Goal: Task Accomplishment & Management: Manage account settings

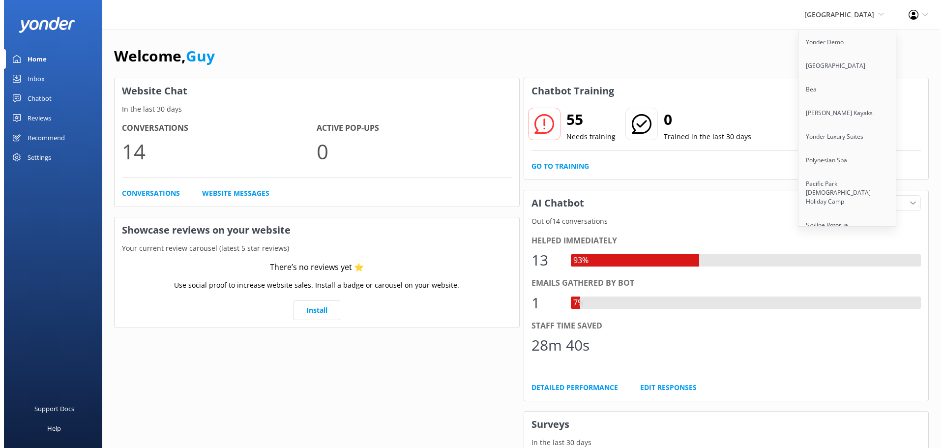
scroll to position [2637, 0]
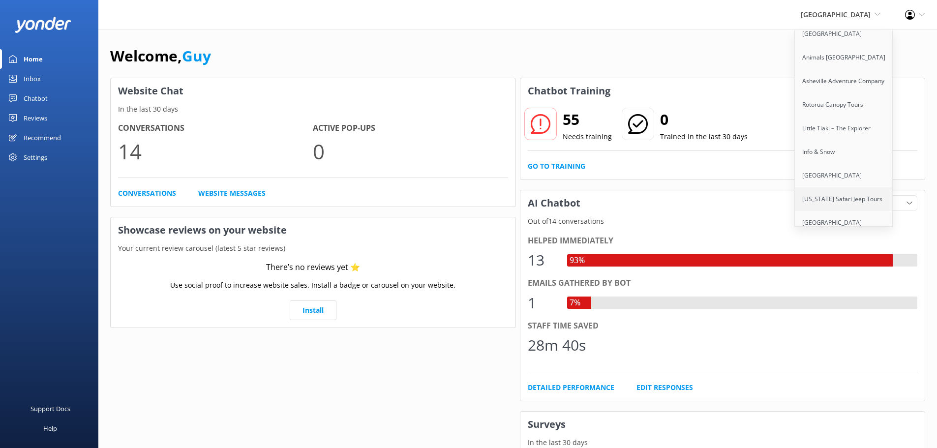
click at [844, 187] on link "[US_STATE] Safari Jeep Tours" at bounding box center [843, 199] width 98 height 24
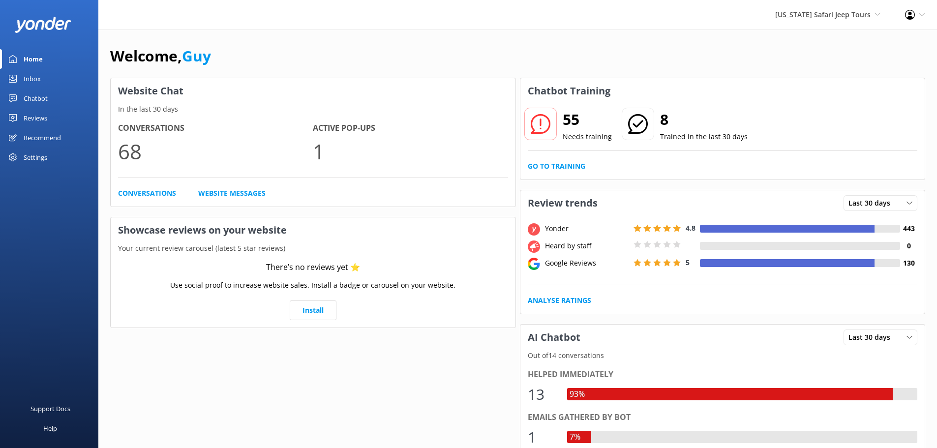
click at [37, 156] on div "Settings" at bounding box center [36, 157] width 24 height 20
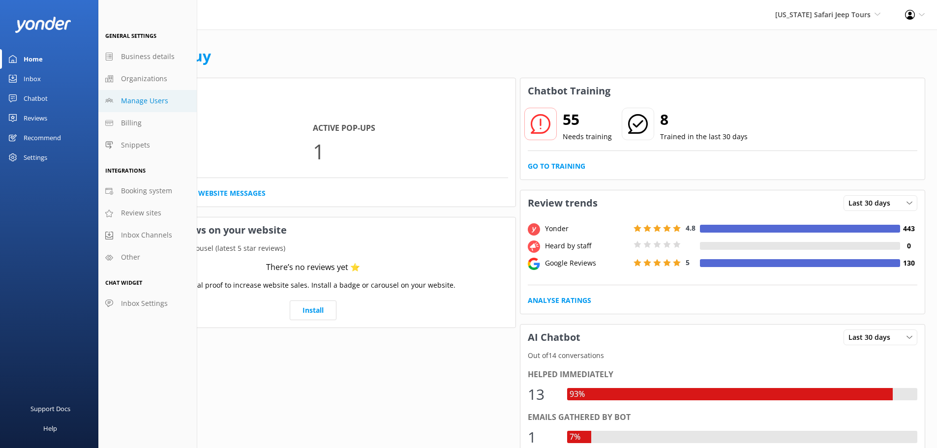
click at [161, 100] on span "Manage Users" at bounding box center [144, 100] width 47 height 11
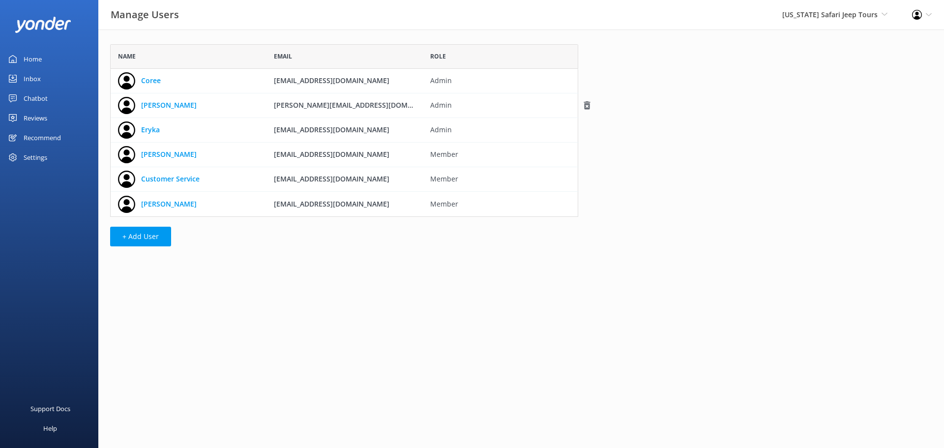
scroll to position [165, 461]
click at [836, 21] on div "[US_STATE] Safari Jeep Tours Yonder Demo [GEOGRAPHIC_DATA] Bea [PERSON_NAME] Ka…" at bounding box center [835, 14] width 130 height 29
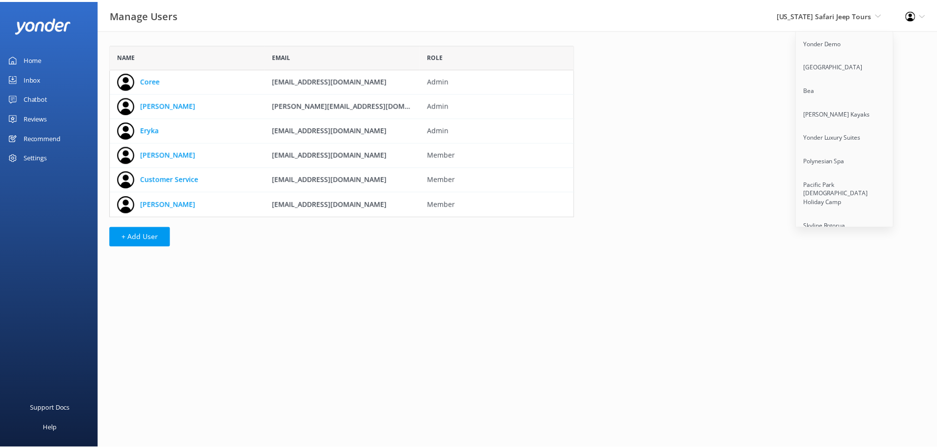
scroll to position [2637, 0]
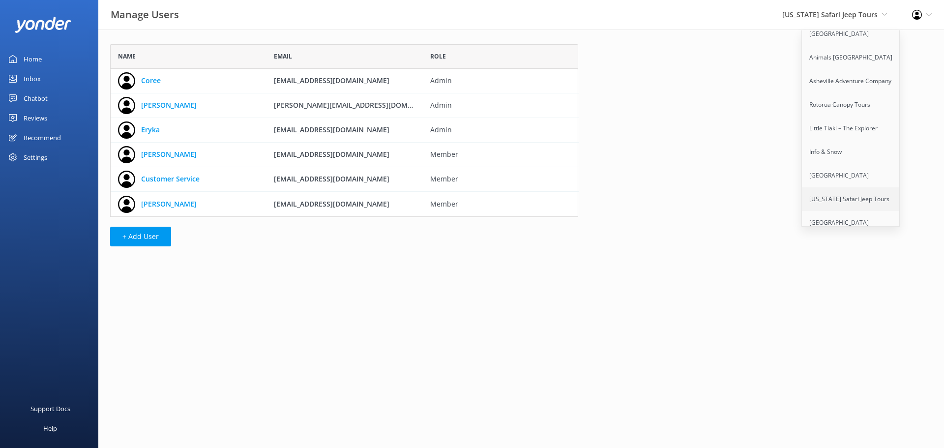
click at [844, 187] on link "[US_STATE] Safari Jeep Tours" at bounding box center [851, 199] width 98 height 24
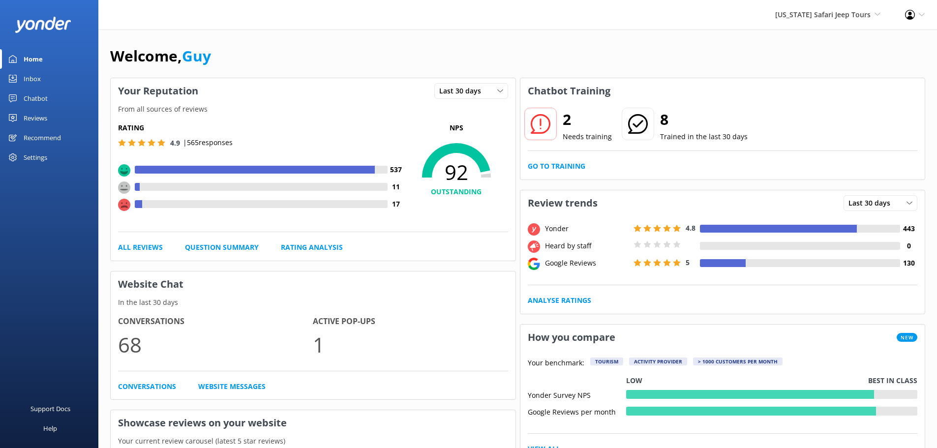
click at [917, 17] on div "Profile Settings Logout" at bounding box center [914, 14] width 44 height 29
click at [893, 44] on link "Profile Settings" at bounding box center [888, 42] width 98 height 25
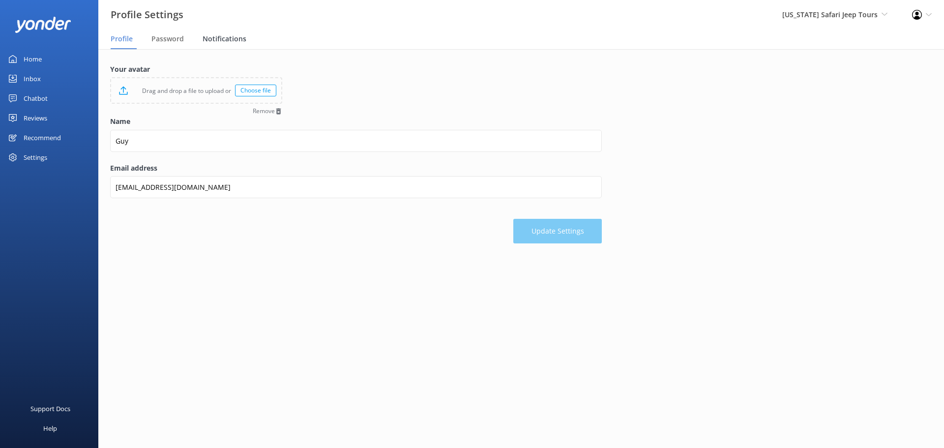
click at [204, 39] on span "Notifications" at bounding box center [225, 39] width 44 height 10
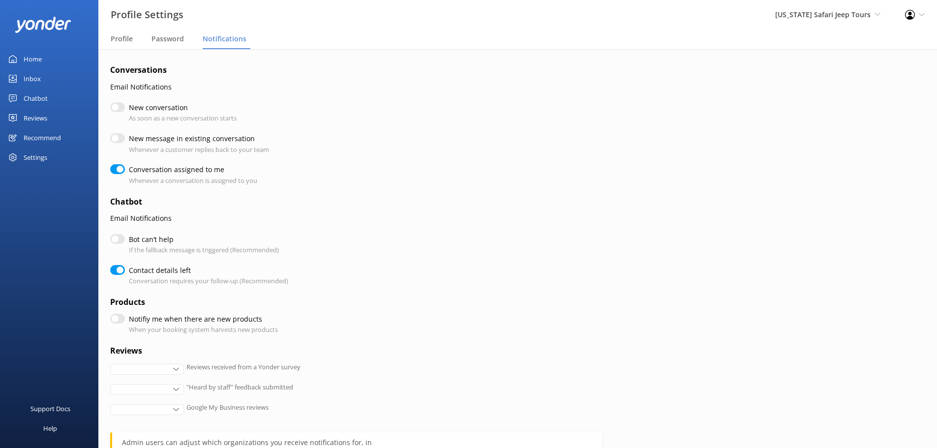
checkbox input "true"
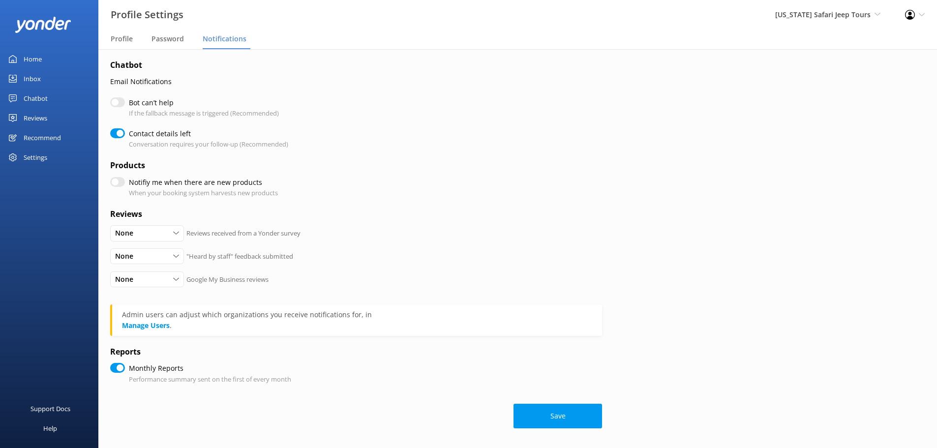
checkbox input "true"
click at [833, 279] on div "Conversations Email Notifications New conversation As soon as a new conversatio…" at bounding box center [517, 179] width 838 height 535
